Goal: Information Seeking & Learning: Understand process/instructions

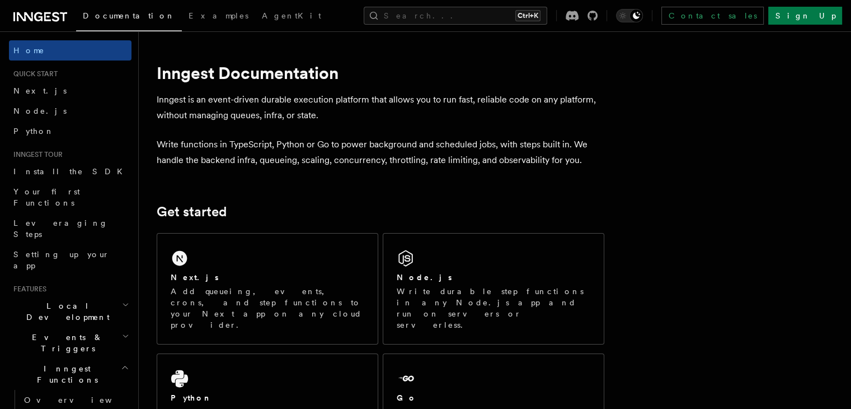
scroll to position [113, 0]
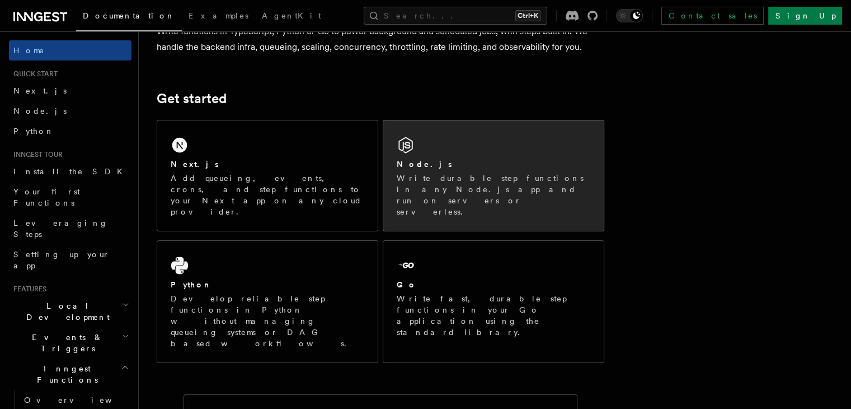
click at [476, 147] on div "Node.js Write durable step functions in any Node.js app and run on servers or s…" at bounding box center [493, 175] width 221 height 110
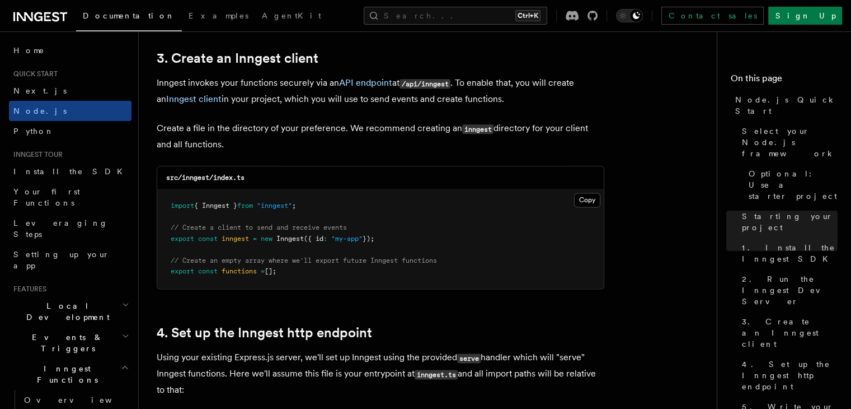
scroll to position [1421, 0]
click at [310, 205] on pre "import { Inngest } from "inngest" ; // Create a client to send and receive even…" at bounding box center [380, 239] width 447 height 99
drag, startPoint x: 293, startPoint y: 273, endPoint x: 167, endPoint y: 210, distance: 140.7
click at [167, 210] on pre "import { Inngest } from "inngest" ; // Create a client to send and receive even…" at bounding box center [380, 239] width 447 height 99
copy code "import { Inngest } from "inngest" ; // Create a client to send and receive even…"
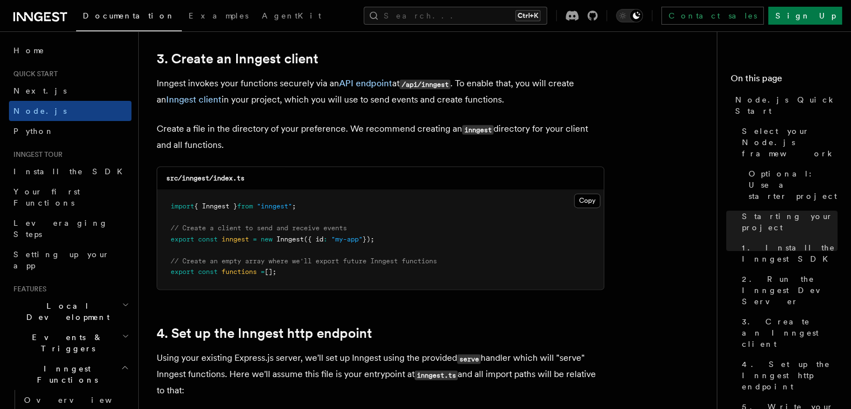
copy code "import { Inngest } from "inngest" ; // Create a client to send and receive even…"
click at [397, 242] on pre "import { Inngest } from "inngest" ; // Create a client to send and receive even…" at bounding box center [380, 239] width 447 height 99
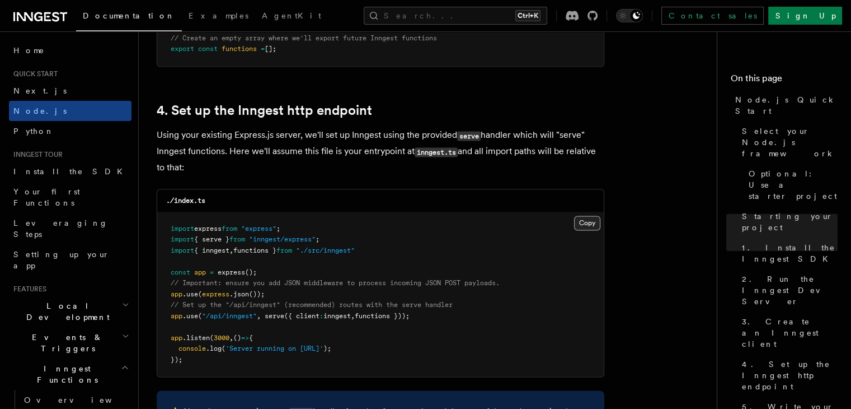
scroll to position [1641, 0]
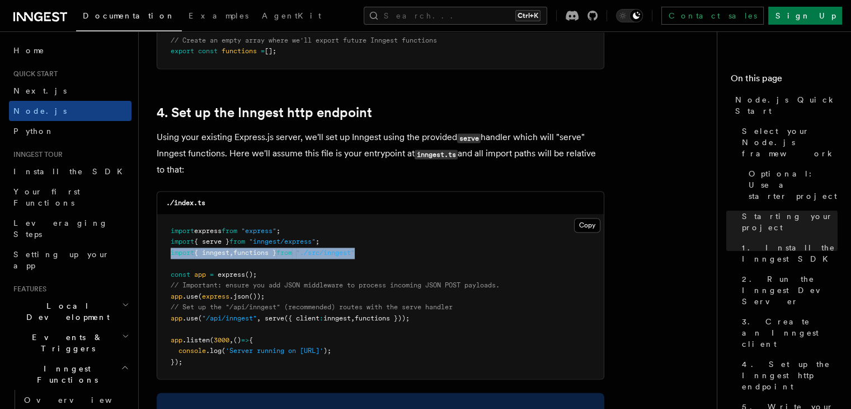
drag, startPoint x: 171, startPoint y: 254, endPoint x: 388, endPoint y: 255, distance: 216.6
click at [388, 255] on pre "import express from "express" ; import { serve } from "inngest/express" ; impor…" at bounding box center [380, 296] width 447 height 165
copy span "import { inngest , functions } from "./src/inngest""
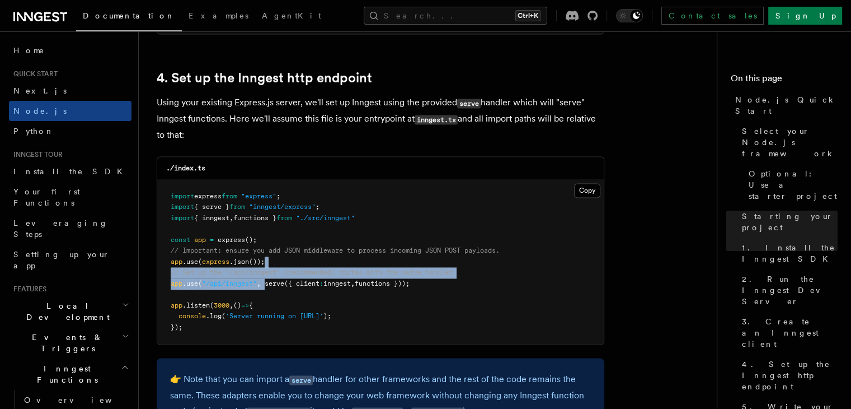
drag, startPoint x: 345, startPoint y: 261, endPoint x: 268, endPoint y: 285, distance: 81.3
click at [268, 285] on pre "import express from "express" ; import { serve } from "inngest/express" ; impor…" at bounding box center [380, 262] width 447 height 165
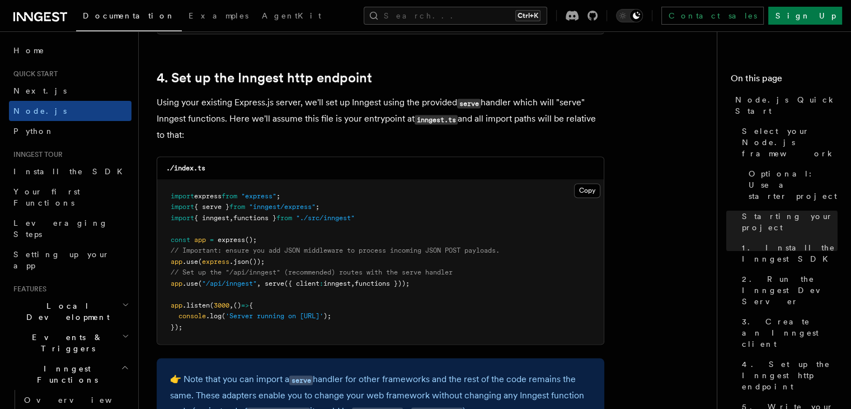
click at [268, 285] on span "serve" at bounding box center [275, 283] width 20 height 8
drag, startPoint x: 268, startPoint y: 285, endPoint x: 413, endPoint y: 286, distance: 145.5
click at [410, 286] on span "app .use ( "/api/inngest" , serve ({ client : inngest , functions }));" at bounding box center [290, 283] width 239 height 8
copy span "serve ({ client : inngest , functions })"
click at [420, 216] on pre "import express from "express" ; import { serve } from "inngest/express" ; impor…" at bounding box center [380, 262] width 447 height 165
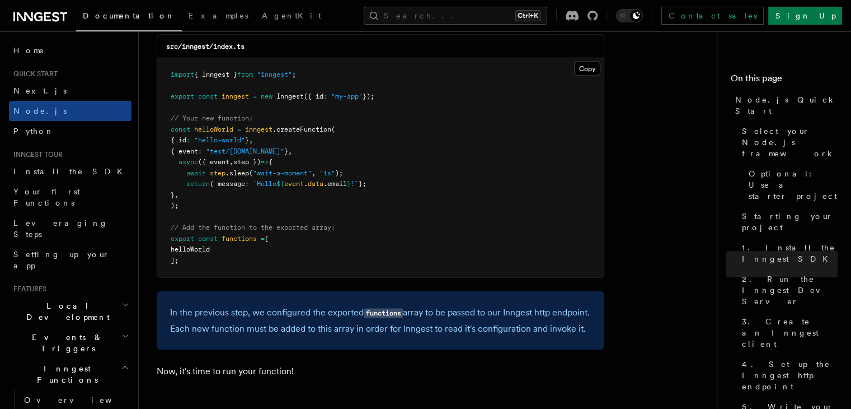
scroll to position [2269, 0]
drag, startPoint x: 246, startPoint y: 131, endPoint x: 336, endPoint y: 132, distance: 89.6
click at [335, 132] on span "const helloWorld = inngest .createFunction (" at bounding box center [253, 128] width 165 height 8
copy span "inngest .createFunction"
click at [335, 132] on span "(" at bounding box center [333, 128] width 4 height 8
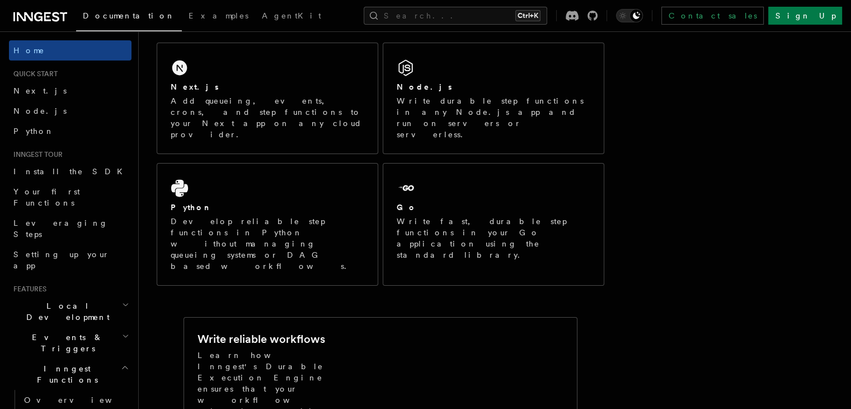
scroll to position [189, 0]
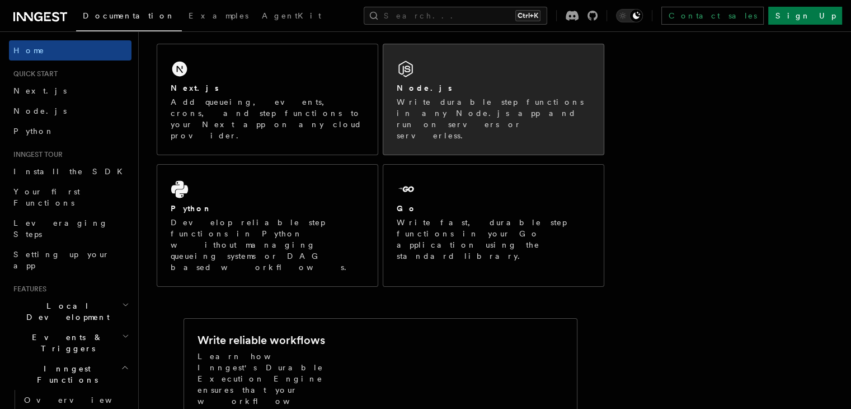
click at [455, 105] on p "Write durable step functions in any Node.js app and run on servers or serverles…" at bounding box center [494, 118] width 194 height 45
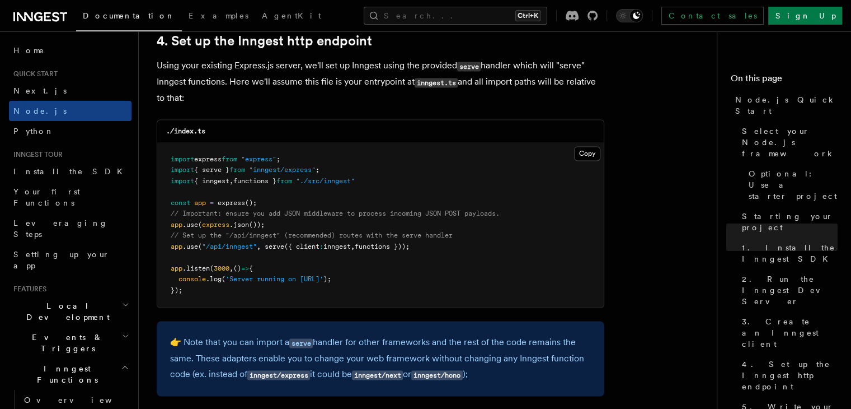
scroll to position [1713, 0]
click at [171, 171] on span "import" at bounding box center [183, 170] width 24 height 8
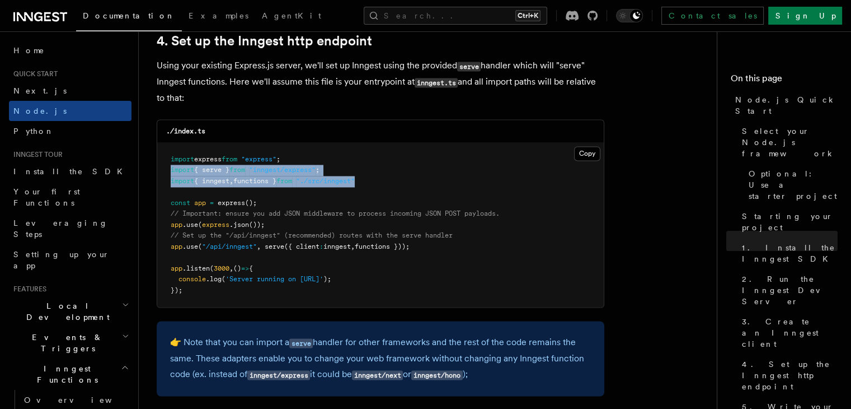
drag, startPoint x: 170, startPoint y: 171, endPoint x: 374, endPoint y: 180, distance: 203.9
click at [374, 180] on pre "import express from "express" ; import { serve } from "inngest/express" ; impor…" at bounding box center [380, 225] width 447 height 165
copy code "import { serve } from "inngest/express" ; import { inngest , functions } from "…"
